Goal: Transaction & Acquisition: Purchase product/service

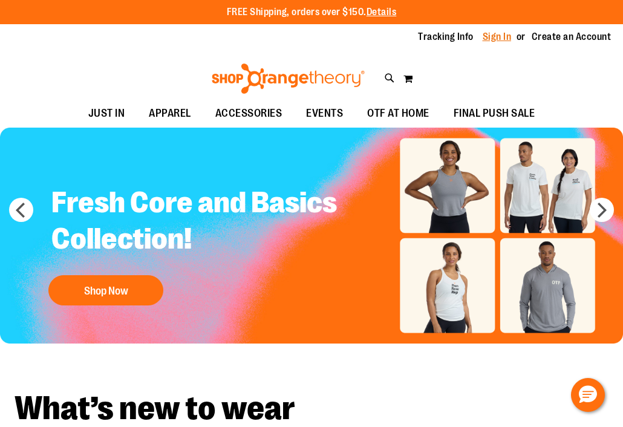
click at [503, 31] on link "Sign In" at bounding box center [497, 36] width 29 height 13
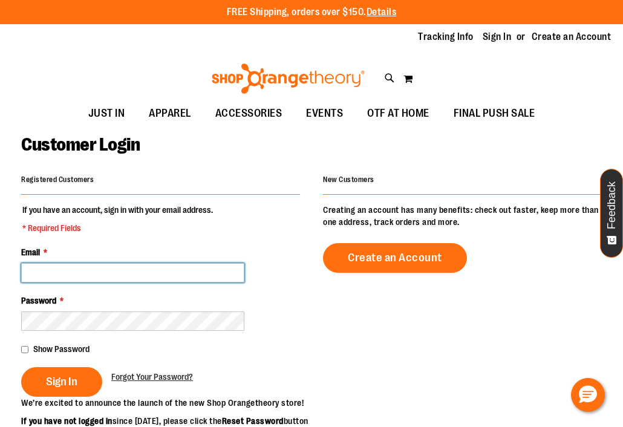
type input "**********"
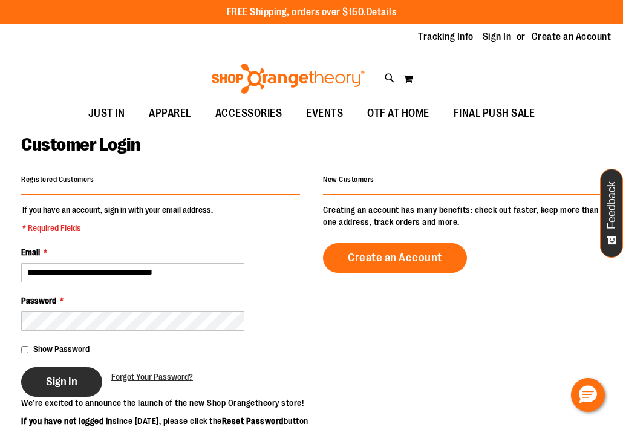
click at [64, 382] on span "Sign In" at bounding box center [61, 381] width 31 height 13
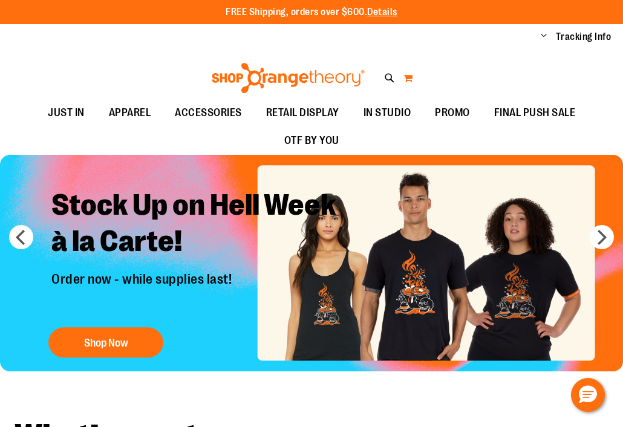
click at [411, 79] on button "My Cart" at bounding box center [408, 77] width 10 height 19
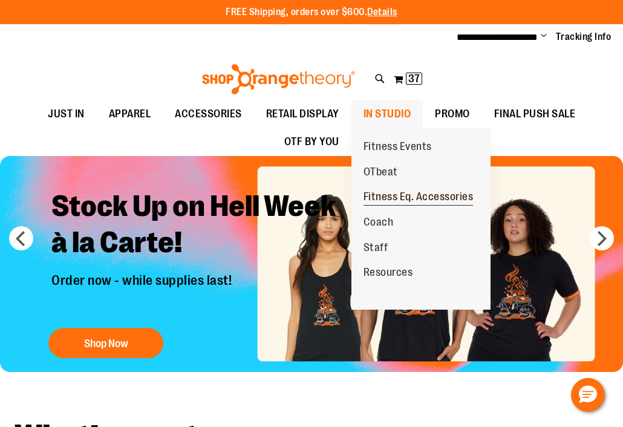
click at [399, 191] on span "Fitness Eq. Accessories" at bounding box center [419, 198] width 110 height 15
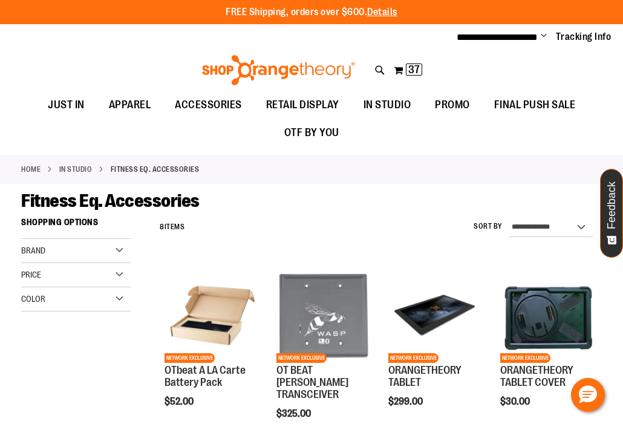
click at [568, 69] on div "Toggle Nav Search Popular Suggestions Advanced Search" at bounding box center [311, 66] width 623 height 49
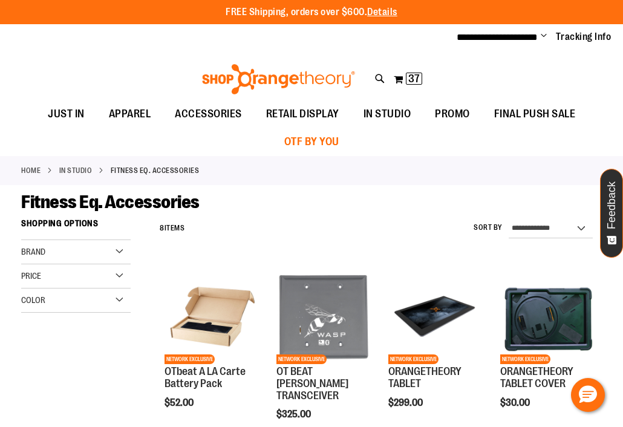
click at [307, 142] on span "OTF BY YOU" at bounding box center [311, 141] width 55 height 27
click at [378, 73] on icon at bounding box center [380, 79] width 10 height 14
click at [373, 71] on input "Search" at bounding box center [311, 68] width 491 height 40
type input "******"
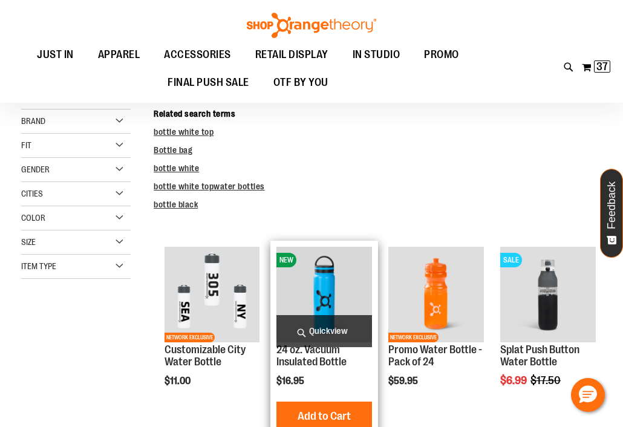
scroll to position [297, 0]
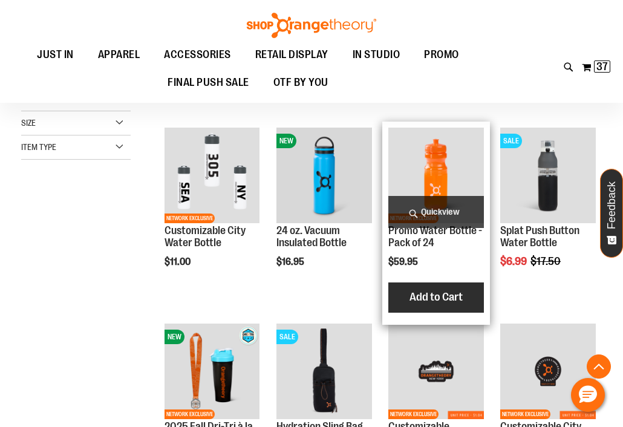
click at [437, 298] on span "Add to Cart" at bounding box center [436, 296] width 53 height 13
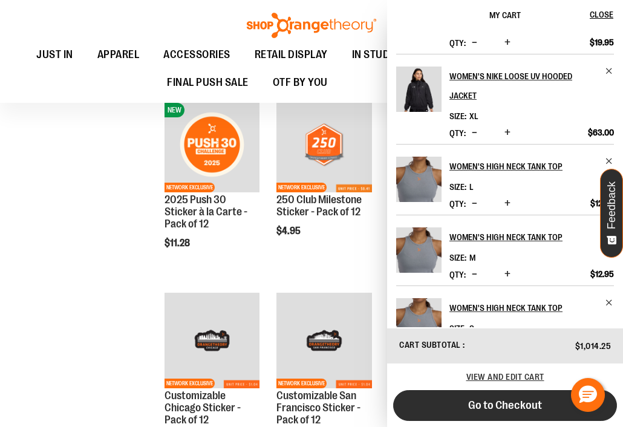
scroll to position [1044, 0]
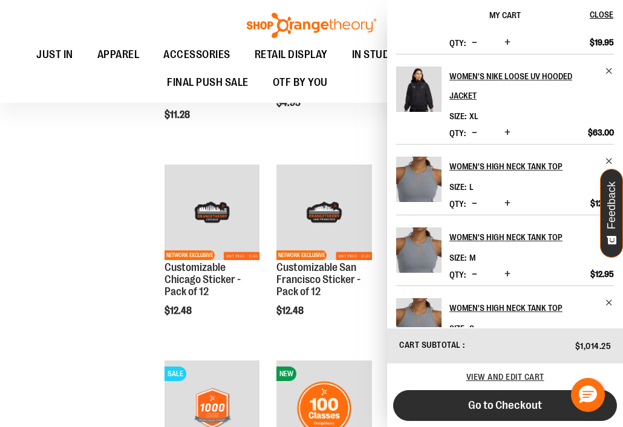
click at [499, 402] on span "Go to Checkout" at bounding box center [505, 405] width 74 height 13
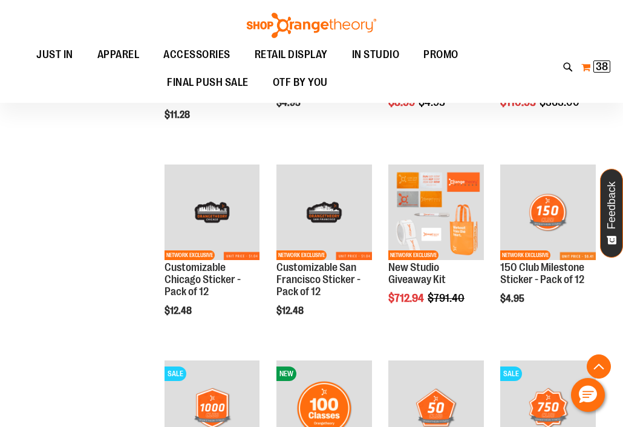
click at [598, 65] on span "38" at bounding box center [602, 66] width 12 height 12
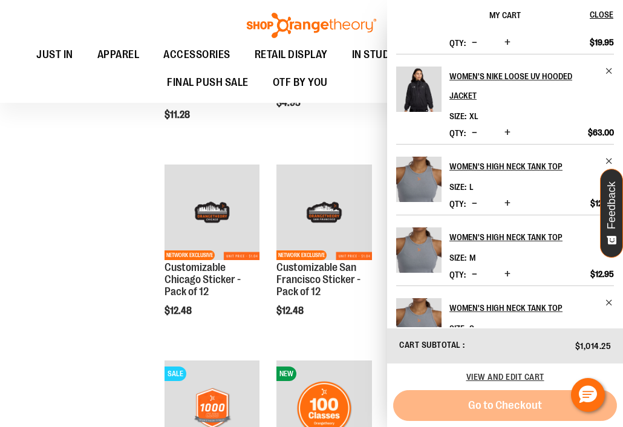
click at [603, 57] on button "My Cart 38 38 items" at bounding box center [596, 66] width 30 height 19
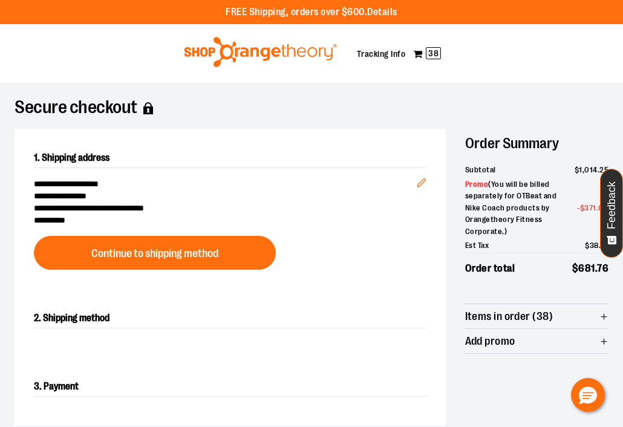
click at [503, 314] on span "Items in order (38)" at bounding box center [509, 316] width 88 height 11
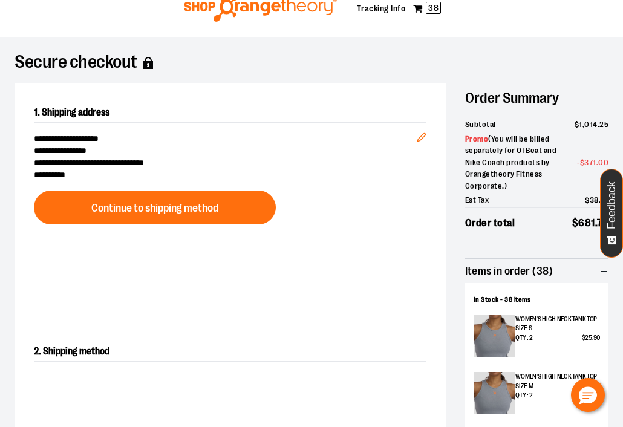
scroll to position [347, 0]
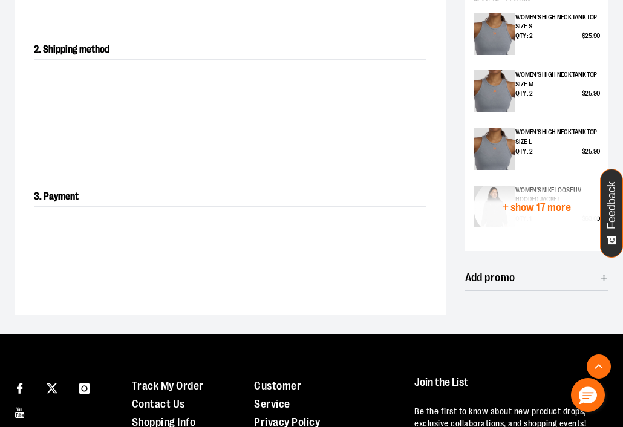
click at [546, 205] on span "+ show 17 more" at bounding box center [537, 207] width 68 height 11
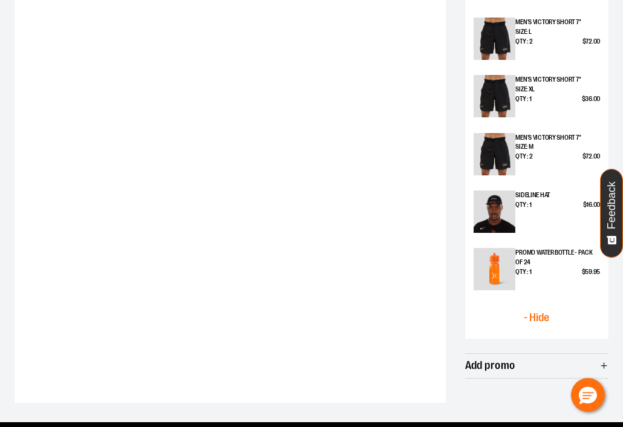
scroll to position [1240, 1]
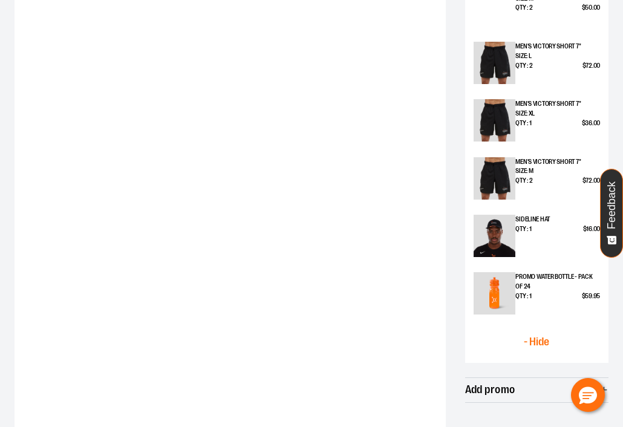
click at [509, 277] on img at bounding box center [495, 293] width 42 height 42
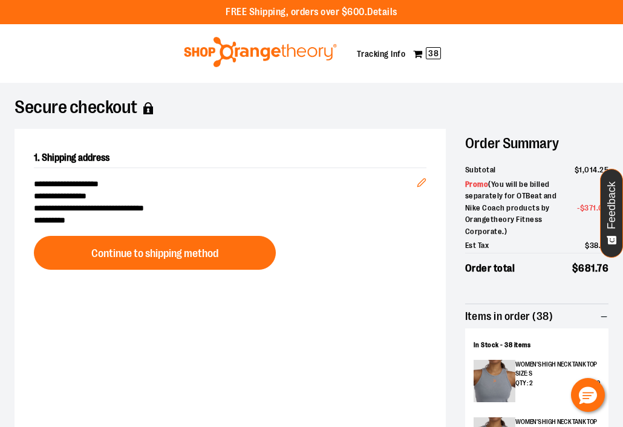
scroll to position [0, 0]
click at [278, 50] on img at bounding box center [260, 52] width 157 height 30
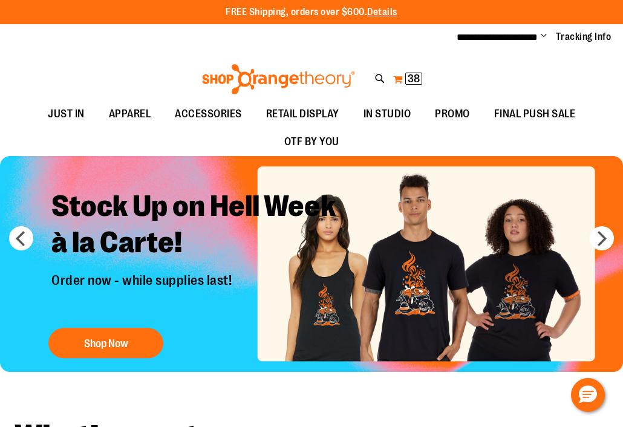
click at [419, 73] on span "38 38 items" at bounding box center [413, 79] width 17 height 12
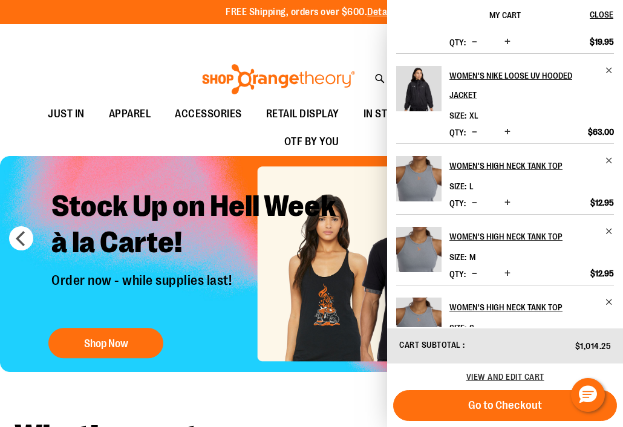
scroll to position [492, 0]
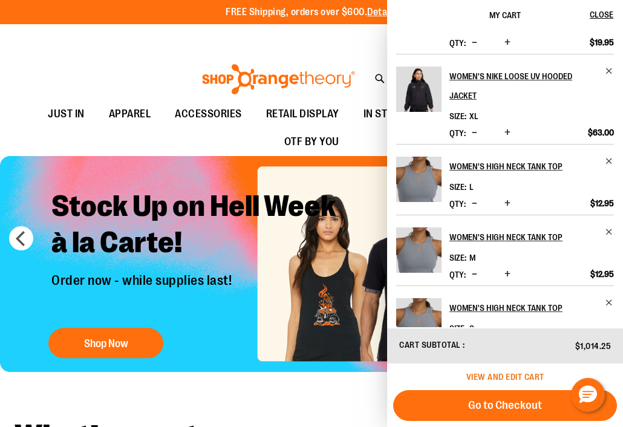
click at [486, 374] on span "View and edit cart" at bounding box center [505, 377] width 78 height 10
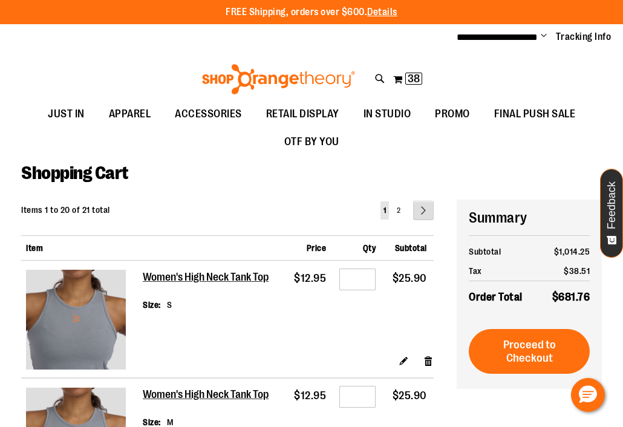
click at [424, 208] on link "Page Next" at bounding box center [423, 210] width 21 height 19
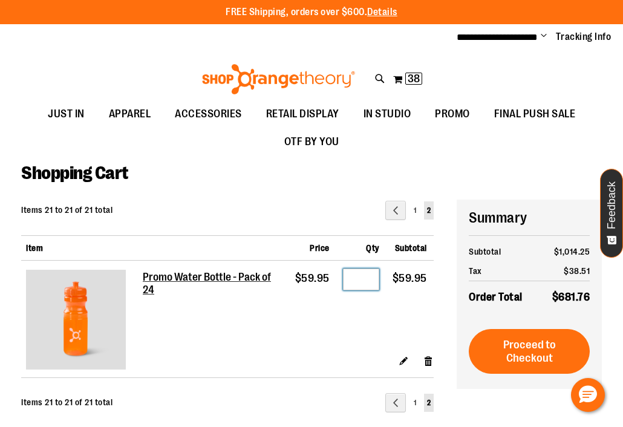
click at [363, 279] on input "*" at bounding box center [361, 280] width 36 height 22
type input "*"
click at [318, 326] on td "$59.95" at bounding box center [313, 307] width 48 height 93
click at [325, 366] on td "Edit Remove item" at bounding box center [288, 366] width 291 height 24
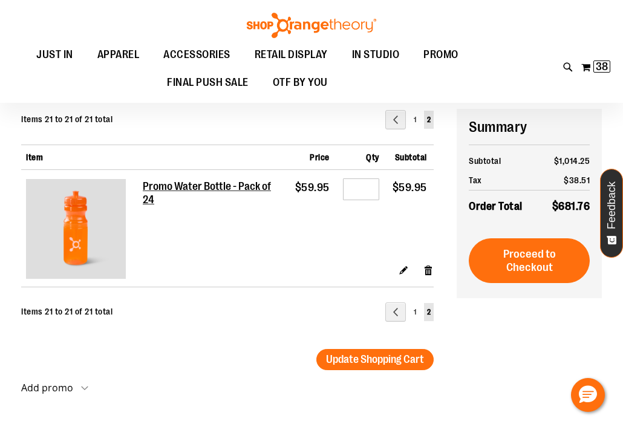
scroll to position [227, 0]
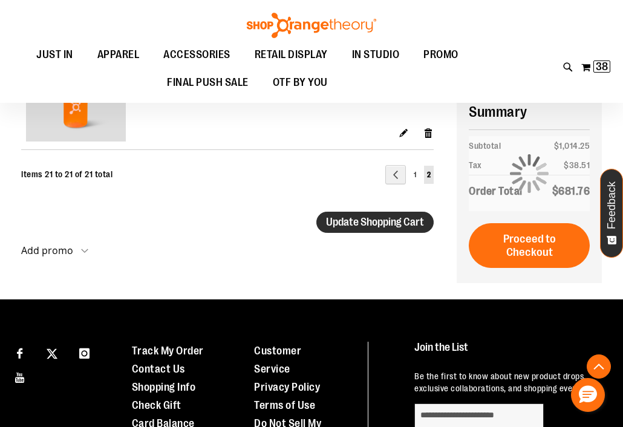
click at [365, 220] on span "Update Shopping Cart" at bounding box center [375, 222] width 98 height 12
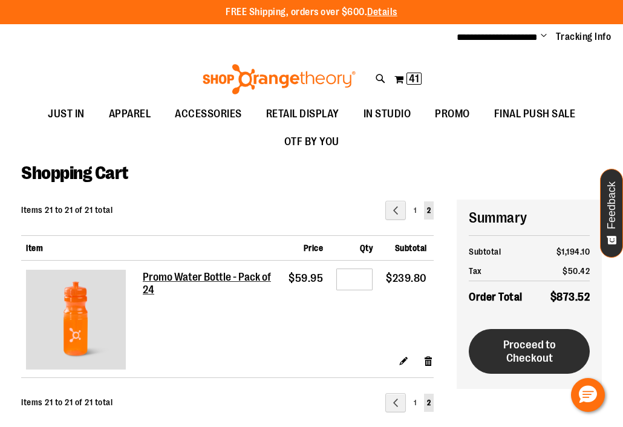
click at [544, 347] on span "Proceed to Checkout" at bounding box center [529, 351] width 53 height 27
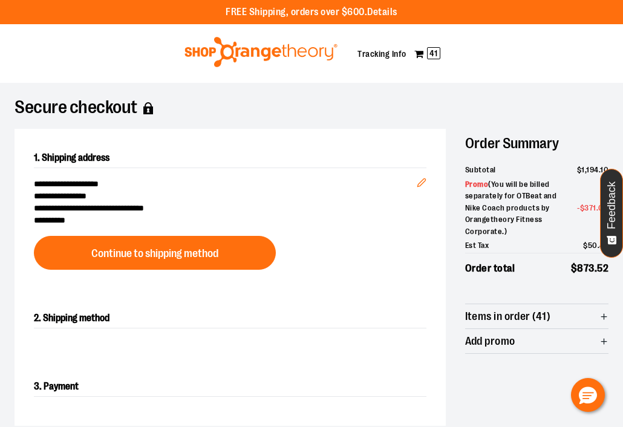
click at [324, 215] on span "**********" at bounding box center [225, 220] width 383 height 12
click at [431, 51] on span "41" at bounding box center [433, 53] width 13 height 12
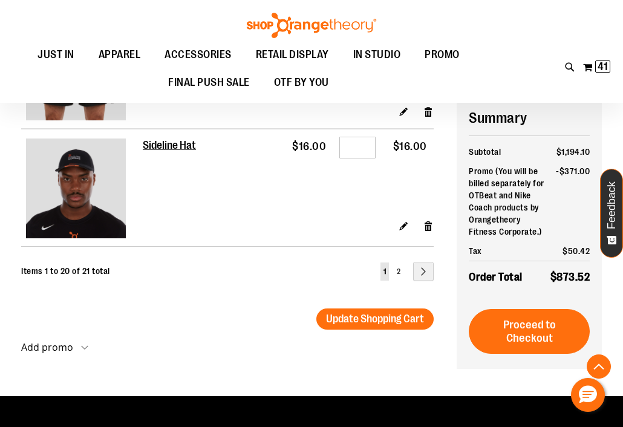
scroll to position [2246, 0]
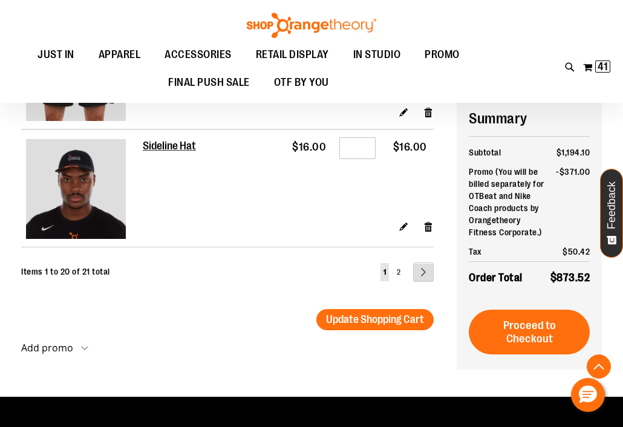
click at [423, 263] on link "Page Next" at bounding box center [423, 272] width 21 height 19
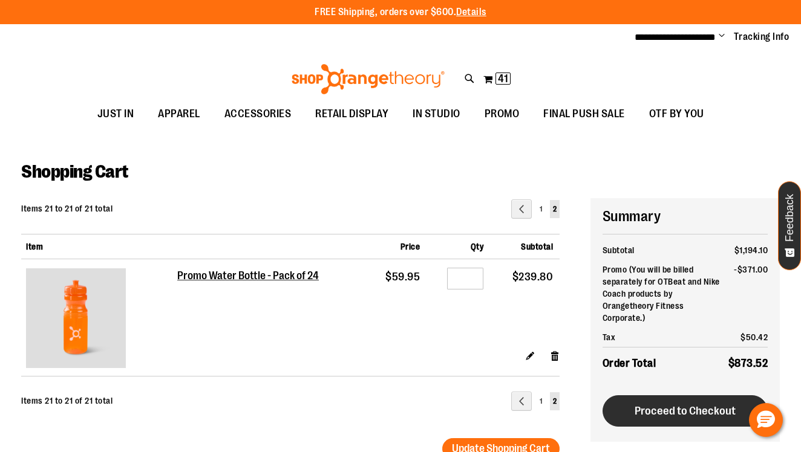
click at [622, 407] on span "Proceed to Checkout" at bounding box center [685, 411] width 101 height 13
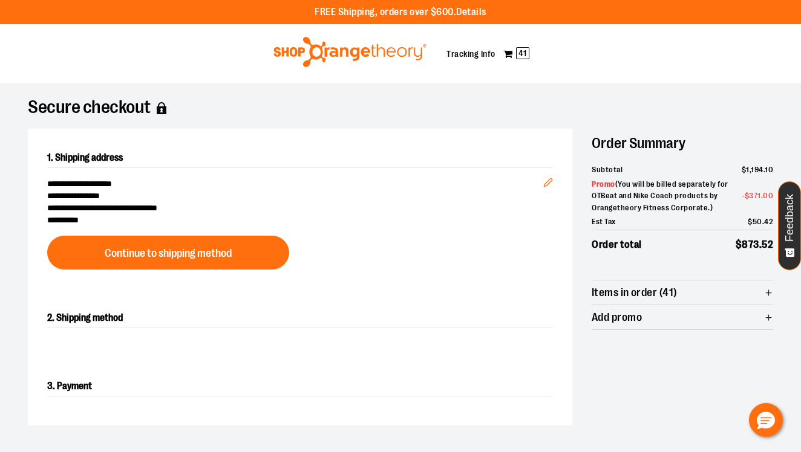
click at [379, 48] on img at bounding box center [350, 52] width 157 height 30
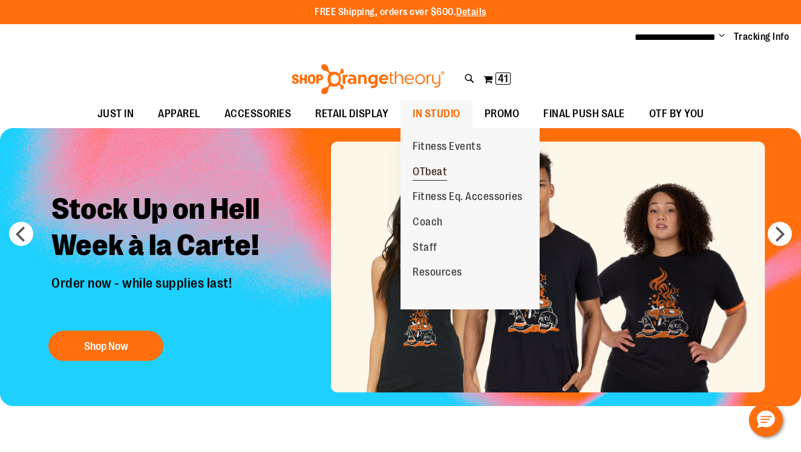
click at [436, 162] on link "OTbeat" at bounding box center [429, 172] width 59 height 25
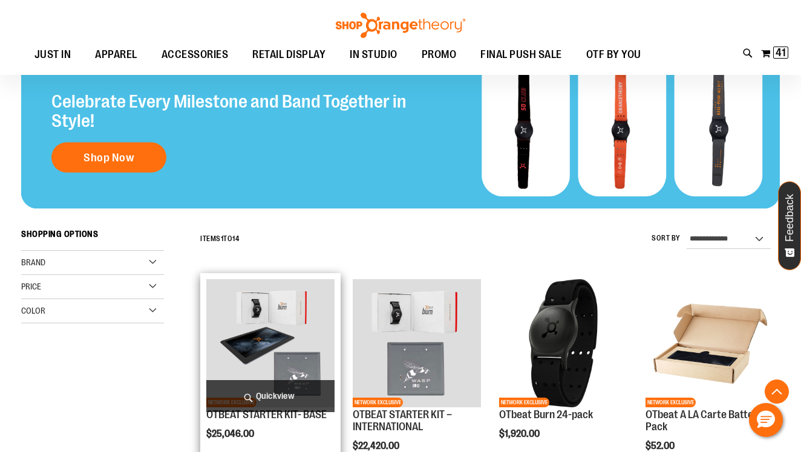
scroll to position [213, 0]
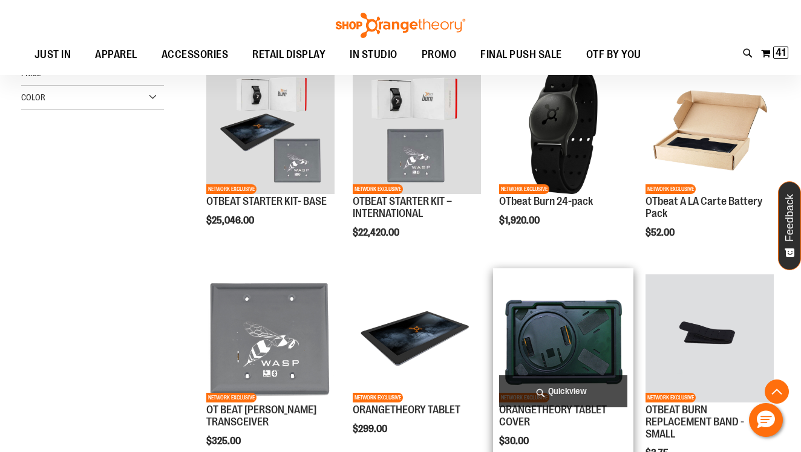
scroll to position [264, 0]
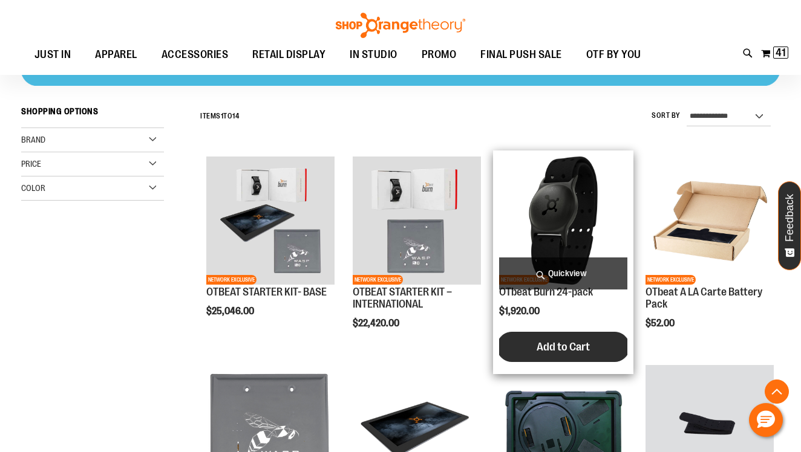
click at [546, 344] on span "Add to Cart" at bounding box center [563, 347] width 53 height 13
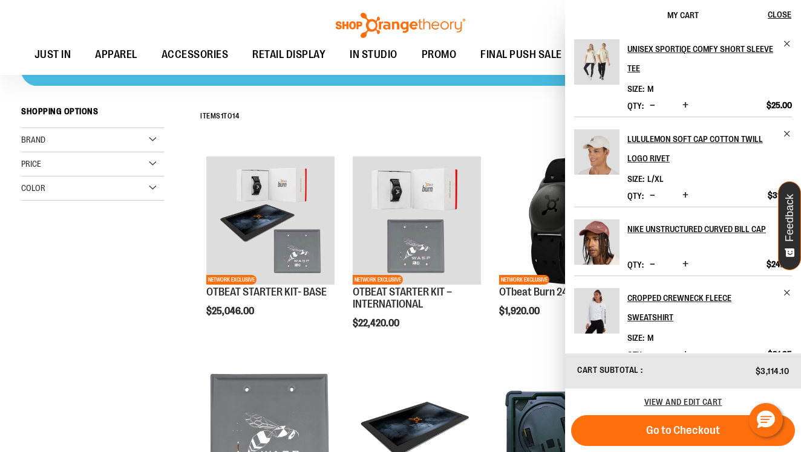
scroll to position [0, 0]
click at [664, 400] on span "View and edit cart" at bounding box center [683, 402] width 78 height 10
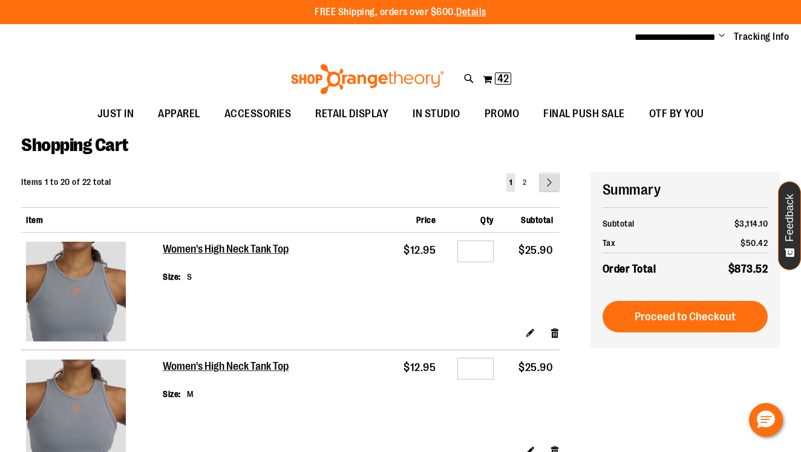
click at [546, 180] on link "Page Next" at bounding box center [549, 182] width 21 height 19
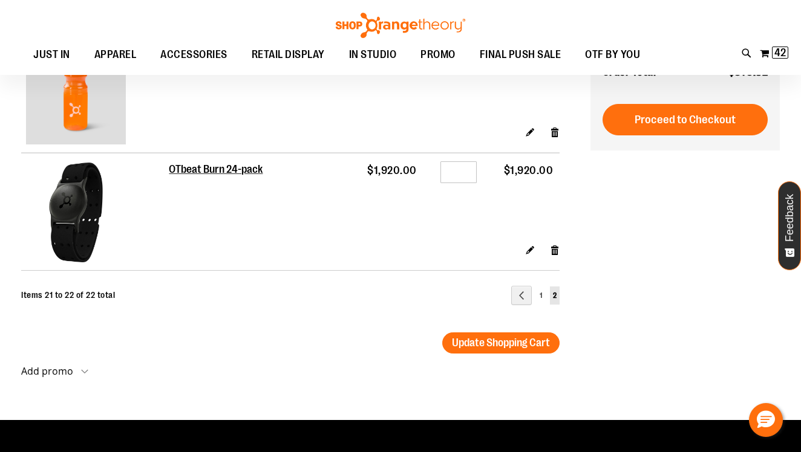
scroll to position [70, 0]
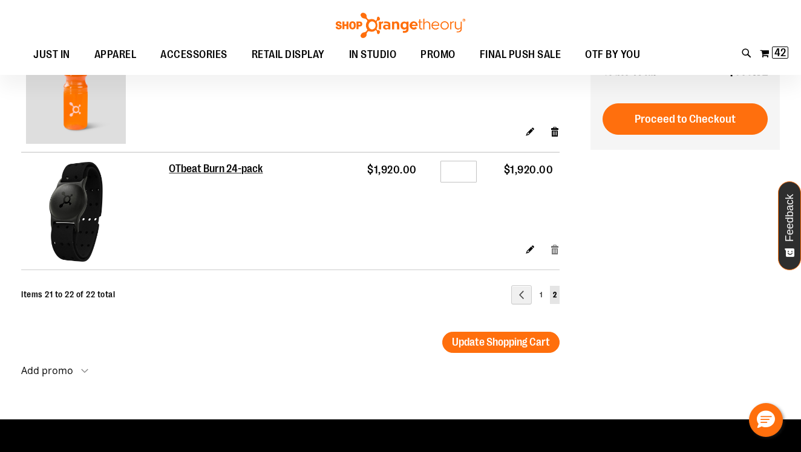
click at [554, 243] on link "Remove item" at bounding box center [555, 249] width 10 height 13
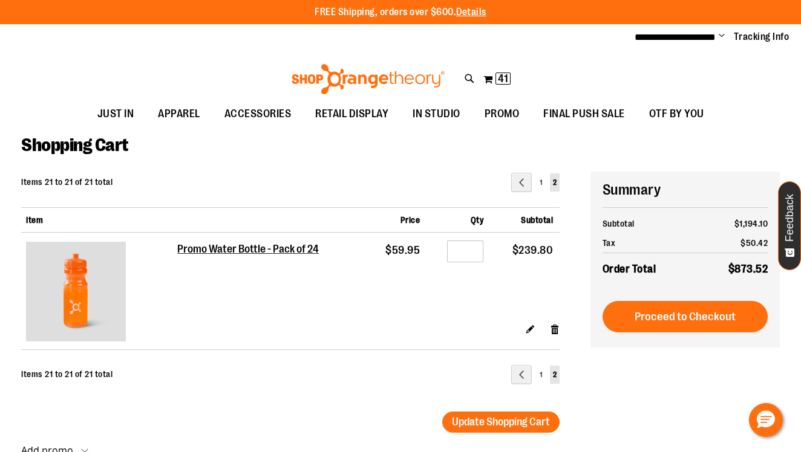
click at [674, 334] on div "**********" at bounding box center [685, 260] width 190 height 176
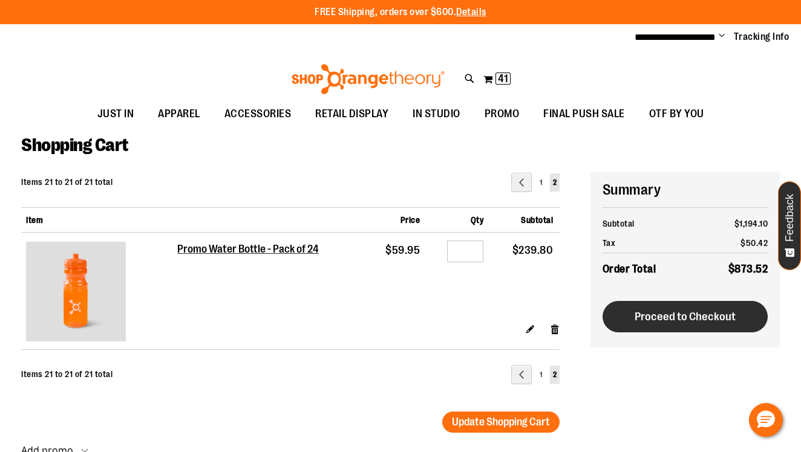
click at [678, 318] on span "Proceed to Checkout" at bounding box center [685, 316] width 101 height 13
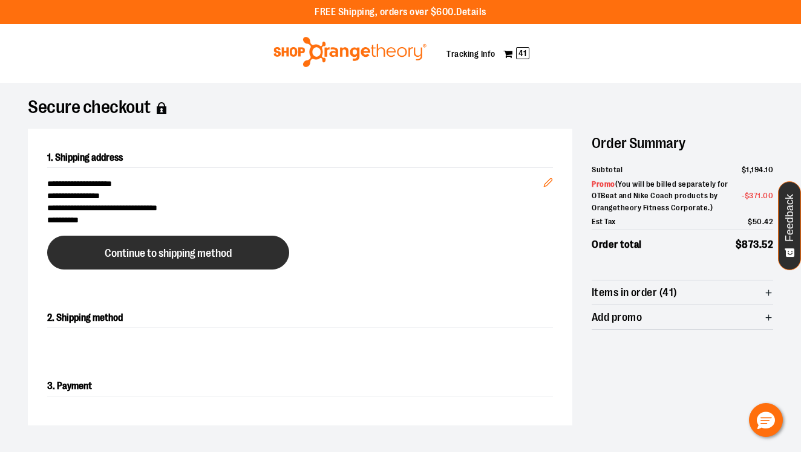
click at [242, 261] on button "Continue to shipping method" at bounding box center [168, 253] width 242 height 34
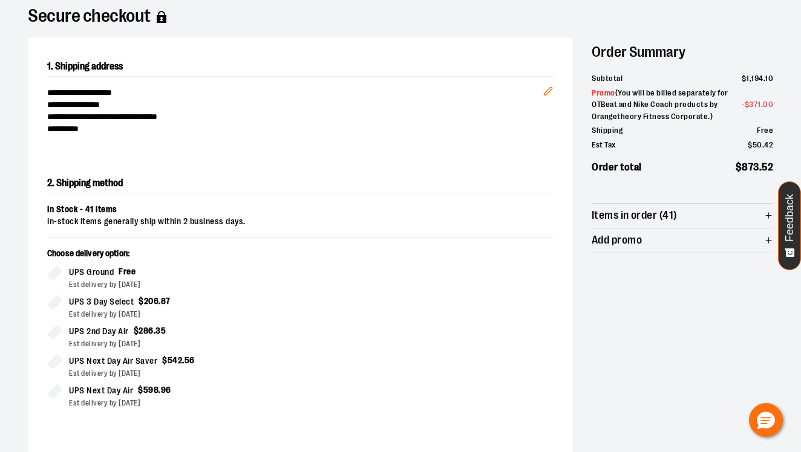
scroll to position [94, 0]
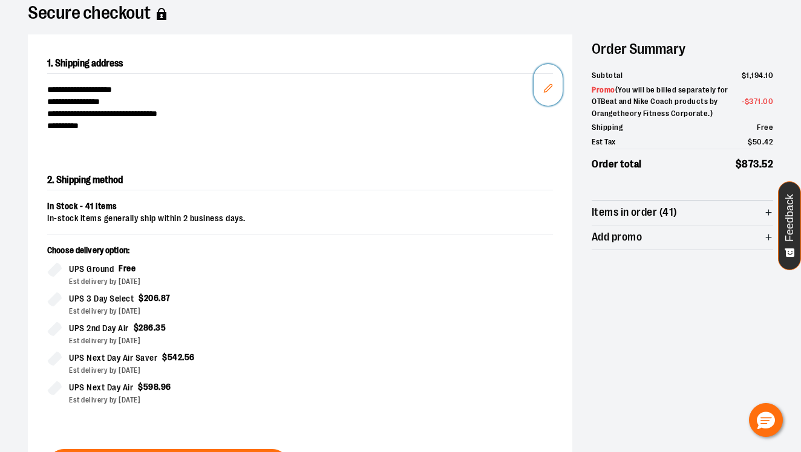
click at [551, 92] on icon "Edit" at bounding box center [548, 88] width 10 height 10
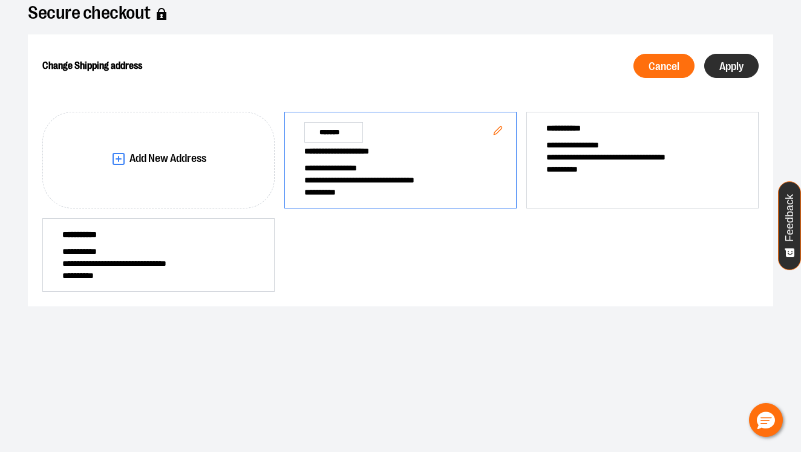
click at [731, 72] on span "Apply" at bounding box center [731, 66] width 24 height 11
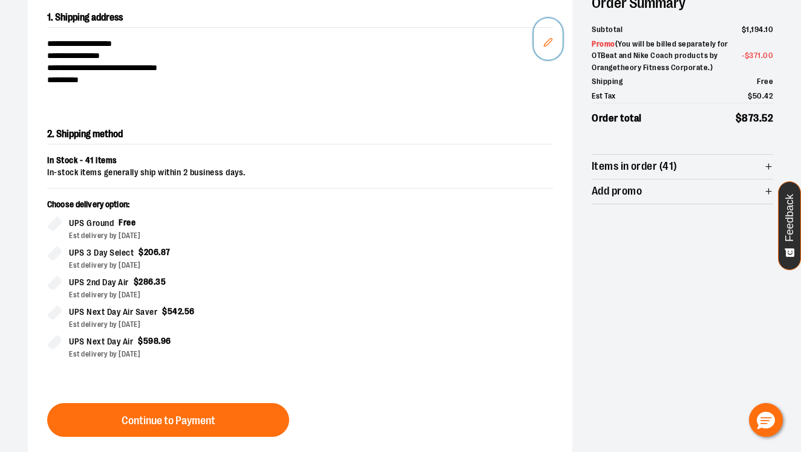
scroll to position [197, 0]
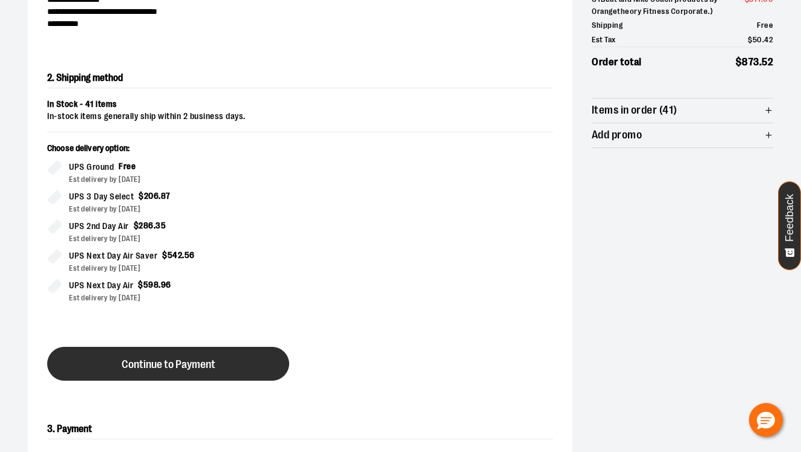
click at [178, 365] on span "Continue to Payment" at bounding box center [169, 364] width 94 height 11
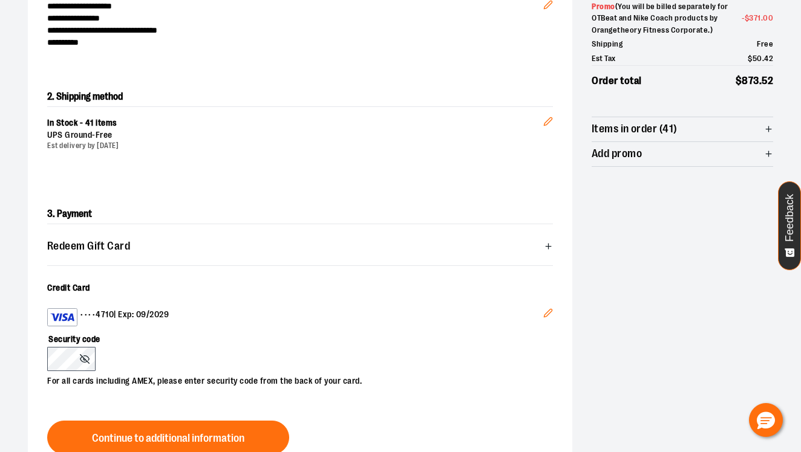
scroll to position [180, 0]
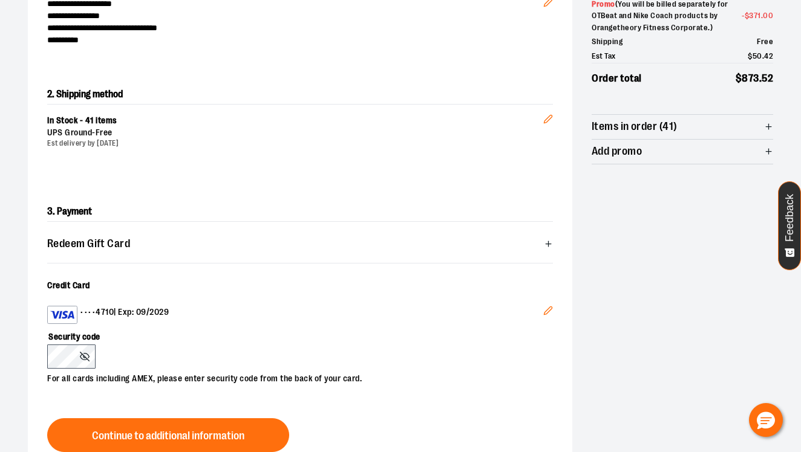
click at [548, 306] on icon "Edit" at bounding box center [548, 311] width 10 height 10
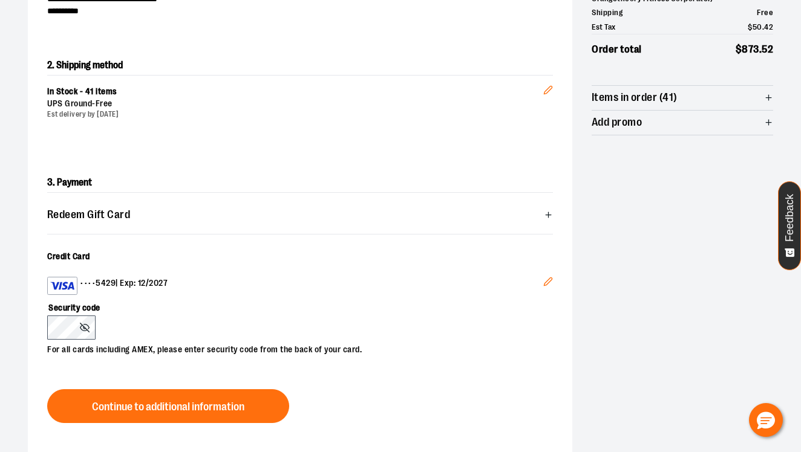
scroll to position [211, 0]
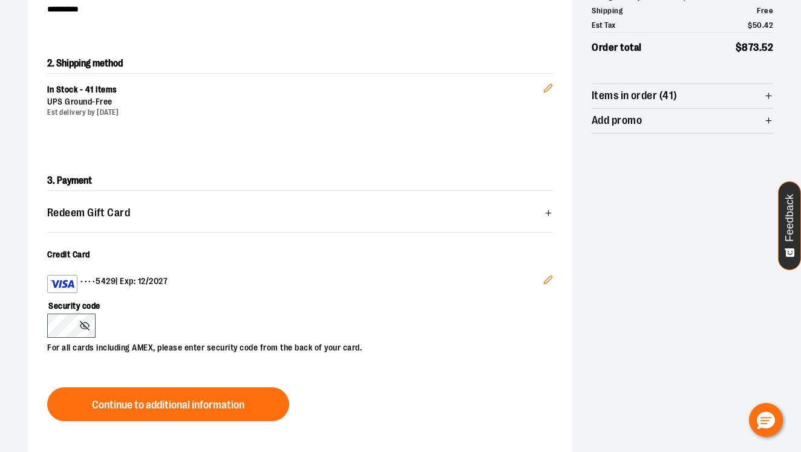
click at [548, 284] on icon "Edit" at bounding box center [548, 280] width 10 height 10
click at [544, 273] on button "Edit" at bounding box center [548, 282] width 29 height 32
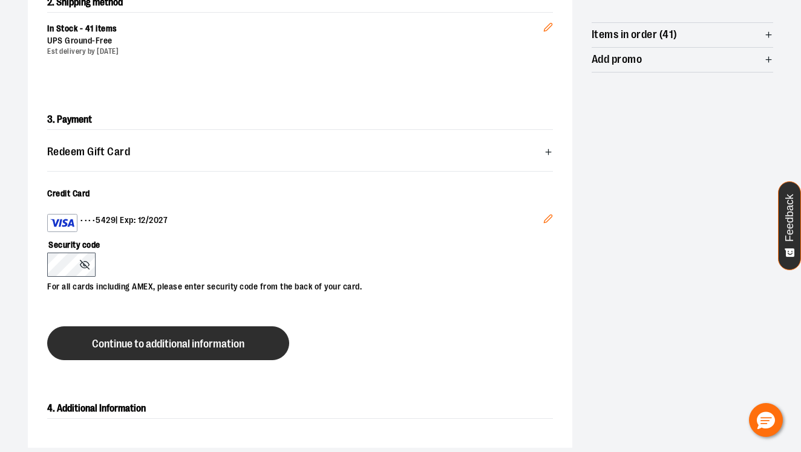
click at [218, 335] on button "Continue to additional information" at bounding box center [168, 344] width 242 height 34
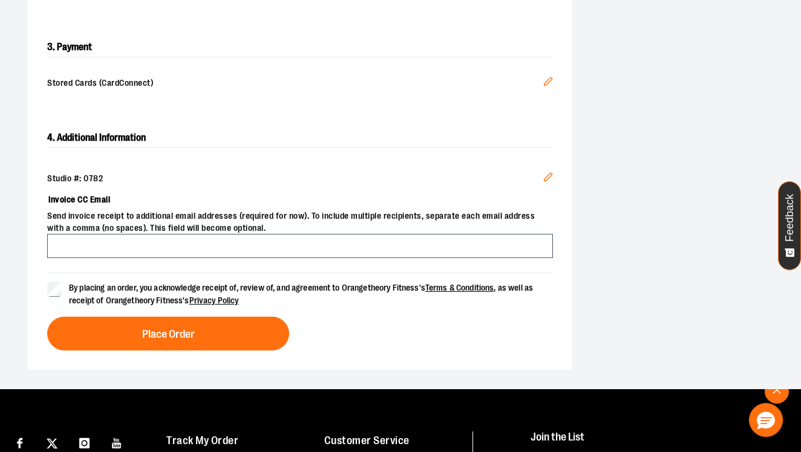
scroll to position [348, 0]
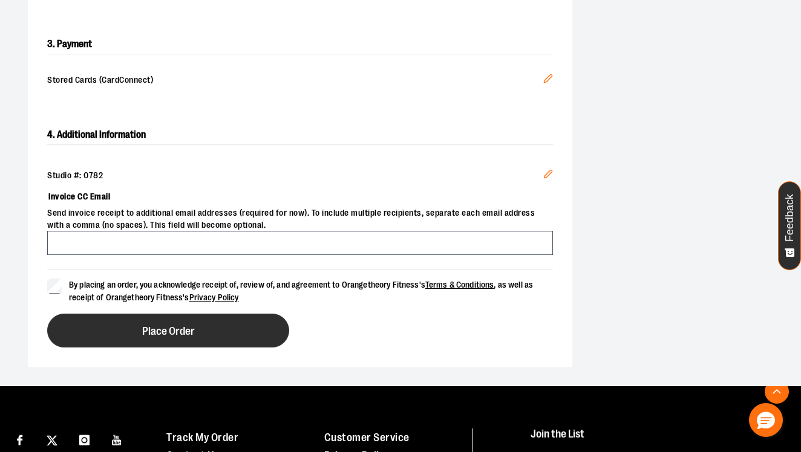
click at [187, 333] on span "Place Order" at bounding box center [168, 331] width 53 height 11
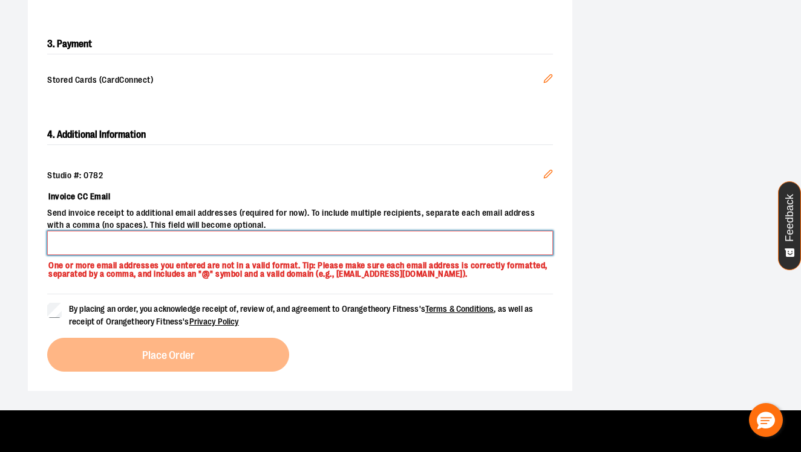
click at [215, 244] on input "Invoice CC Email" at bounding box center [300, 243] width 506 height 24
type input "**********"
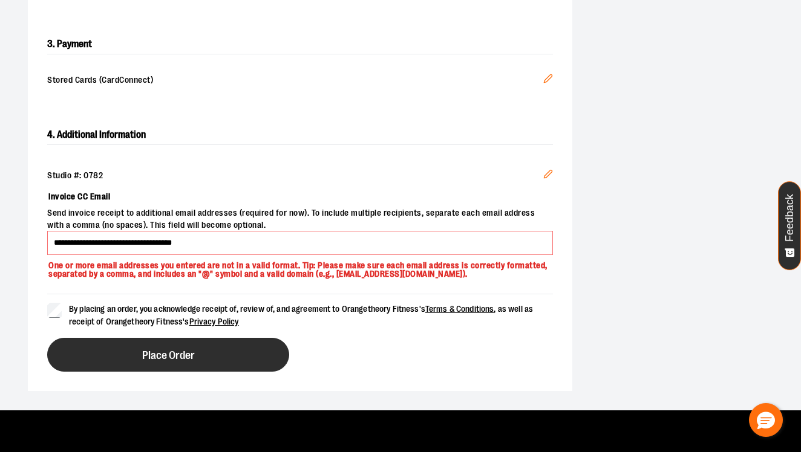
click at [126, 372] on button "Place Order" at bounding box center [168, 355] width 242 height 34
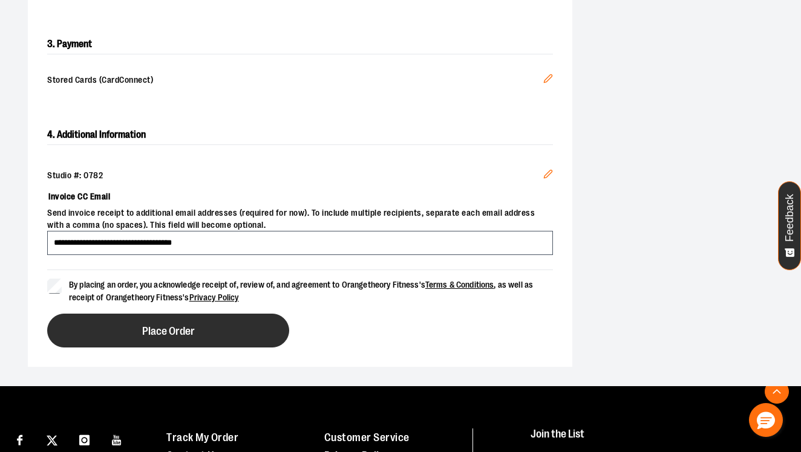
click at [126, 321] on button "Place Order" at bounding box center [168, 331] width 242 height 34
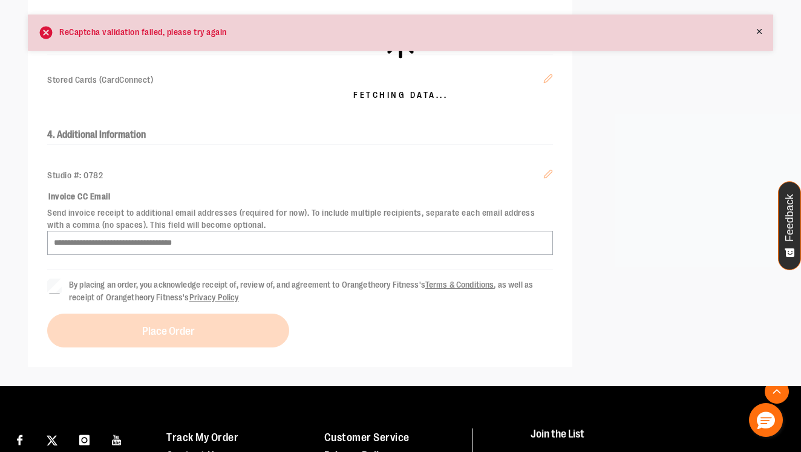
click at [368, 177] on div "Fetching Data..." at bounding box center [400, 61] width 801 height 652
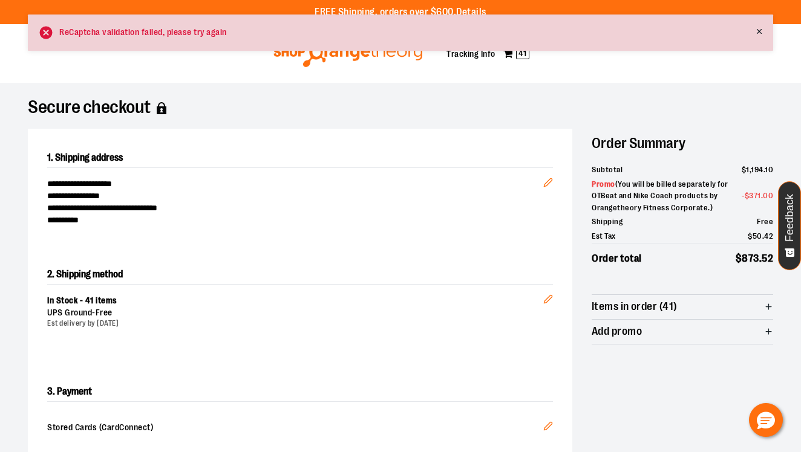
scroll to position [0, 0]
click at [756, 33] on icon at bounding box center [759, 31] width 8 height 8
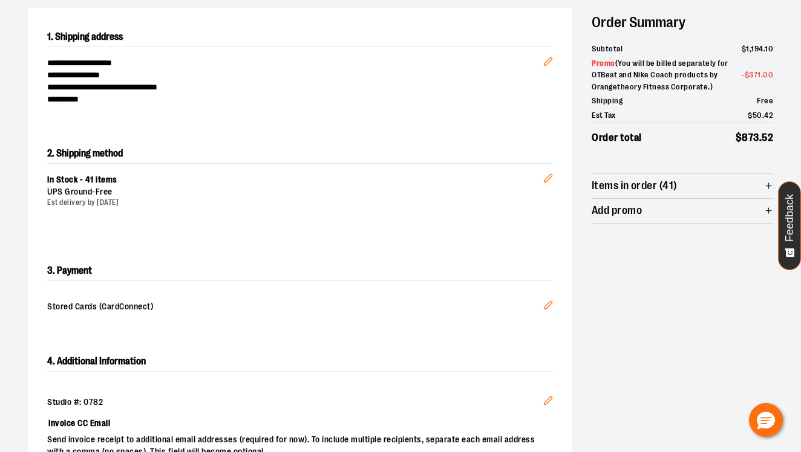
scroll to position [341, 0]
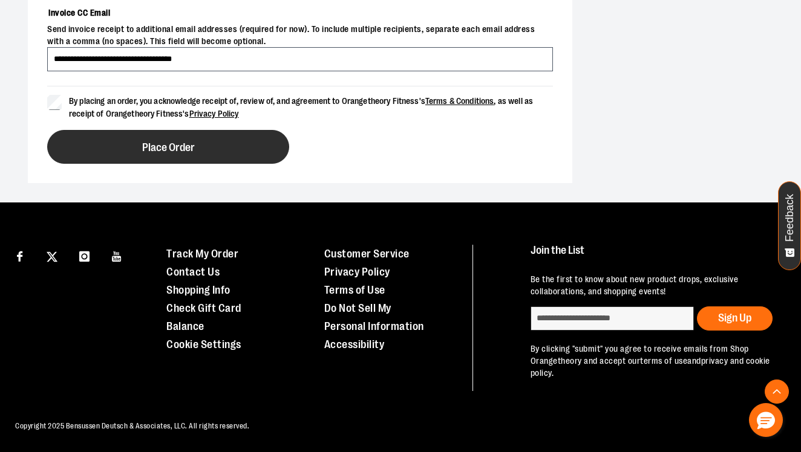
click at [180, 137] on button "Place Order" at bounding box center [168, 147] width 242 height 34
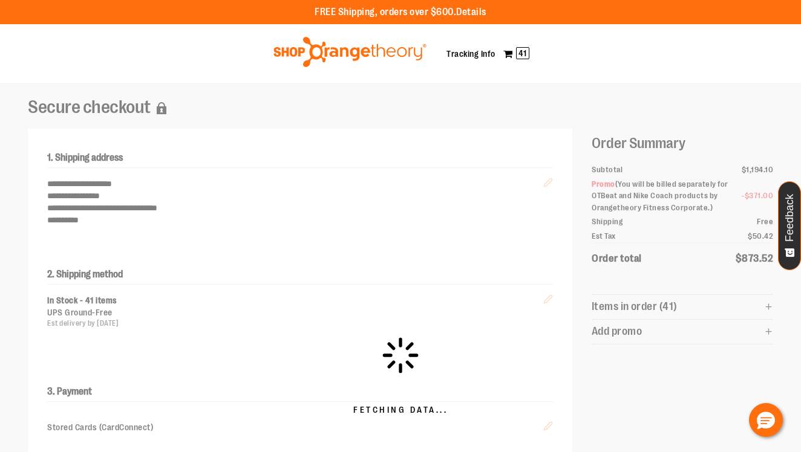
scroll to position [0, 0]
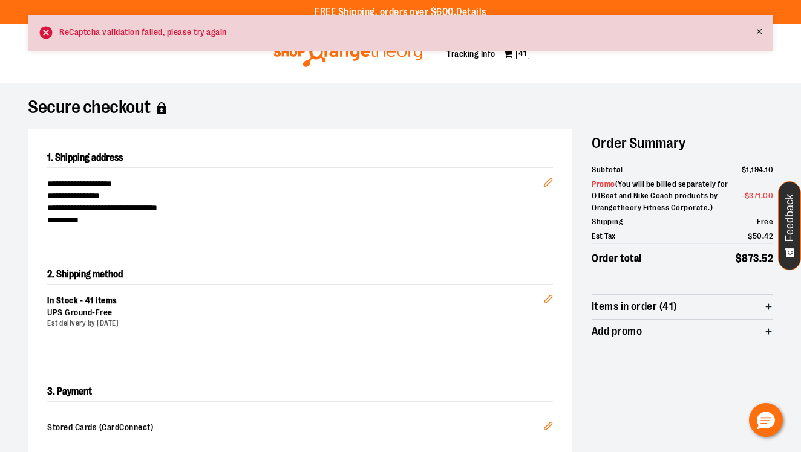
click at [176, 32] on div "ReCaptcha validation failed, please try again" at bounding box center [143, 32] width 168 height 11
click at [449, 232] on div "**********" at bounding box center [300, 187] width 544 height 117
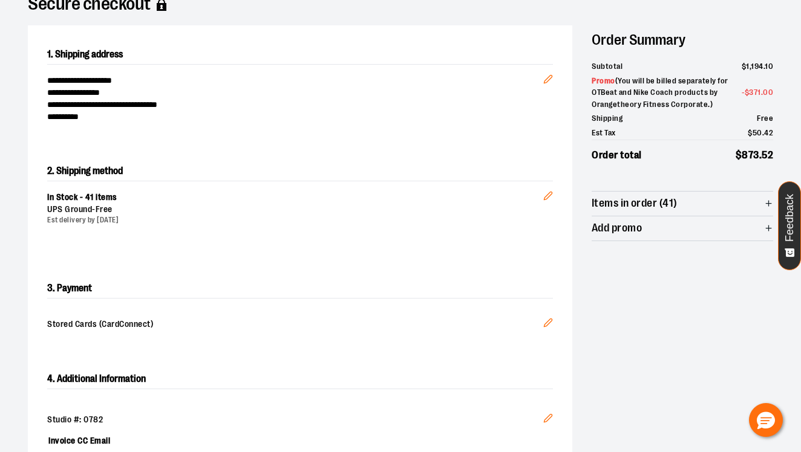
scroll to position [1, 0]
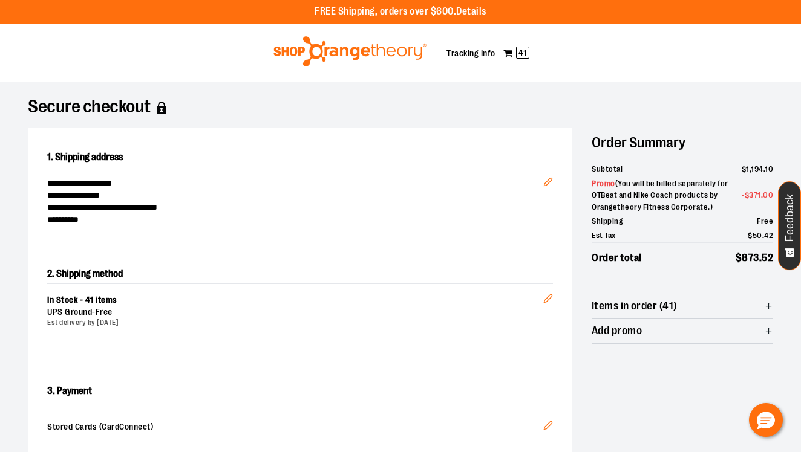
click at [377, 53] on img at bounding box center [350, 51] width 157 height 30
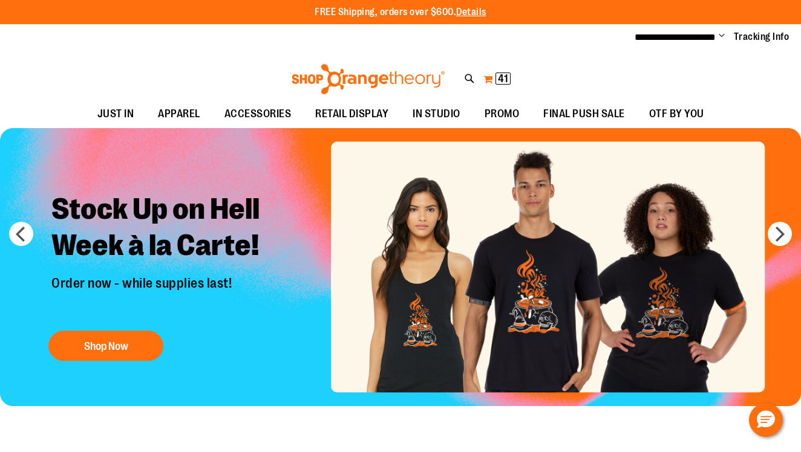
click at [505, 76] on span "41" at bounding box center [503, 79] width 10 height 12
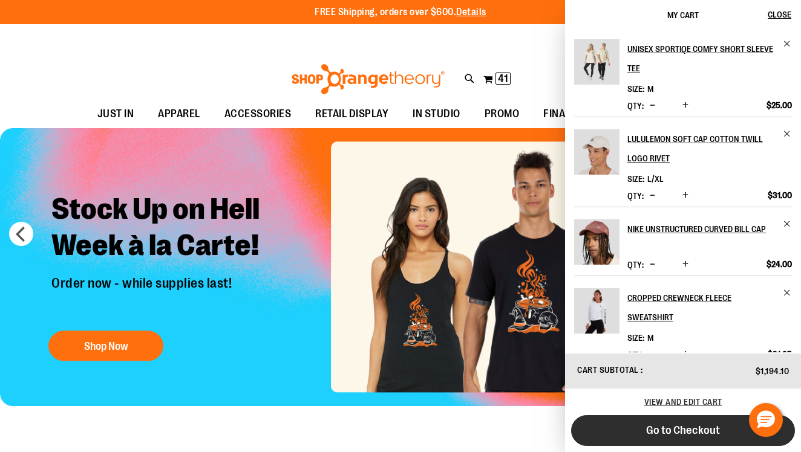
click at [682, 429] on span "Go to Checkout" at bounding box center [683, 430] width 74 height 13
